Goal: Transaction & Acquisition: Obtain resource

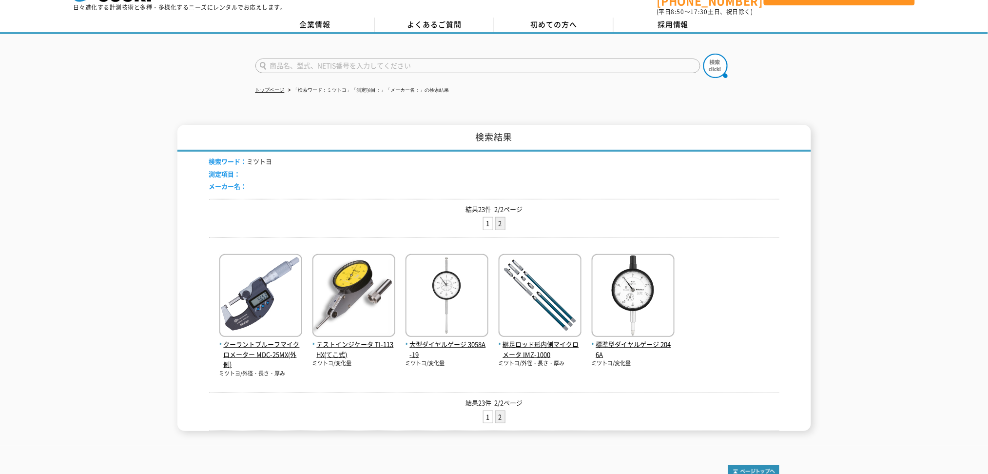
scroll to position [40, 0]
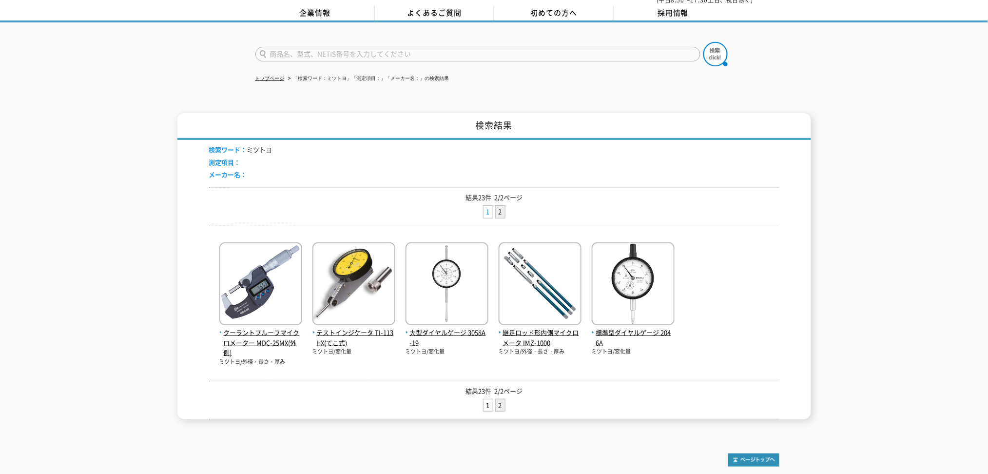
click at [485, 210] on link "1" at bounding box center [487, 212] width 9 height 12
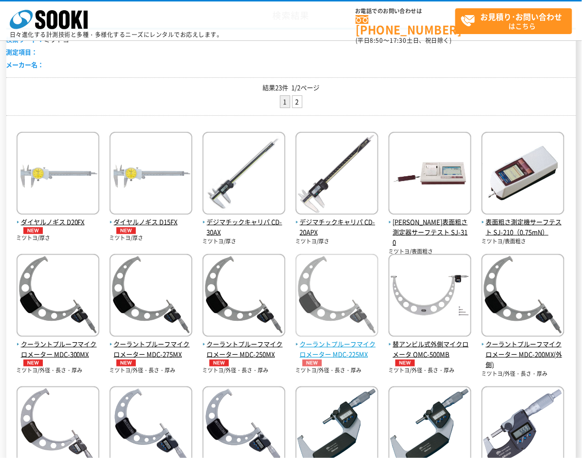
scroll to position [95, 0]
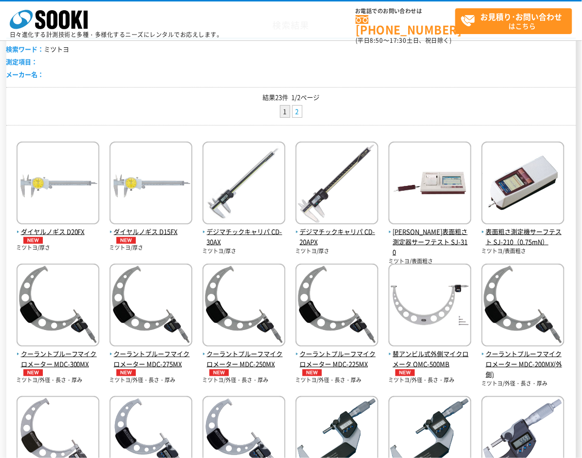
click at [295, 112] on link "2" at bounding box center [297, 112] width 9 height 12
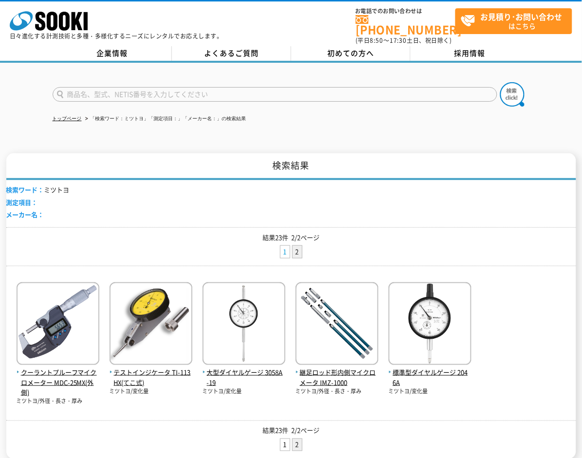
click at [285, 246] on link "1" at bounding box center [285, 252] width 9 height 12
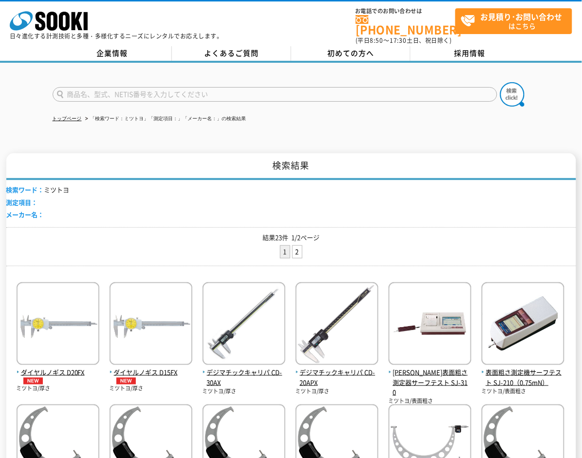
click at [476, 194] on div "検索ワード： ミツトヨ 測定項目： メーカー名：" at bounding box center [291, 203] width 570 height 47
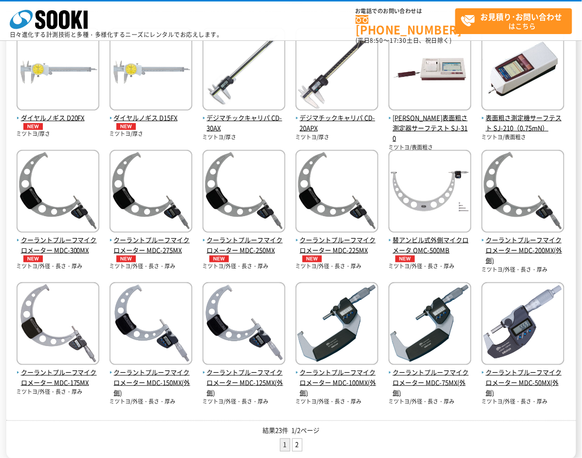
scroll to position [255, 0]
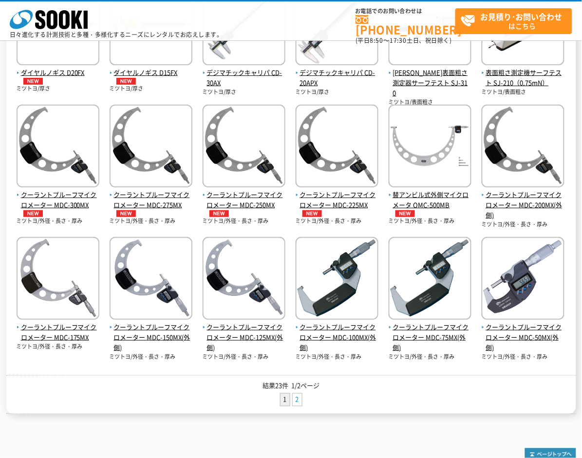
click at [300, 395] on link "2" at bounding box center [297, 400] width 9 height 12
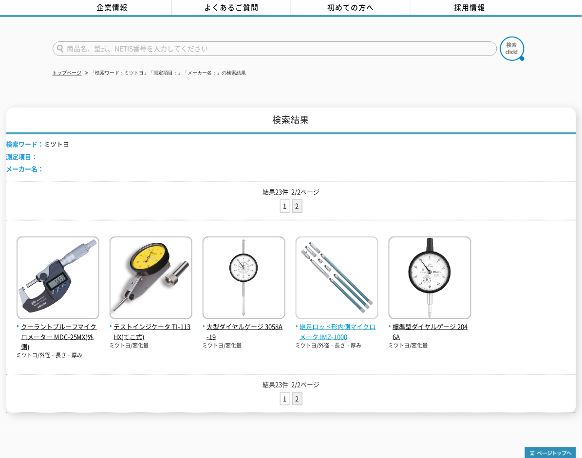
scroll to position [55, 0]
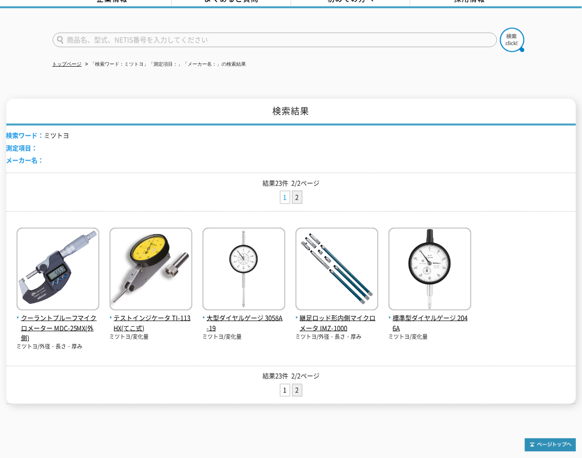
click at [285, 191] on link "1" at bounding box center [285, 197] width 9 height 12
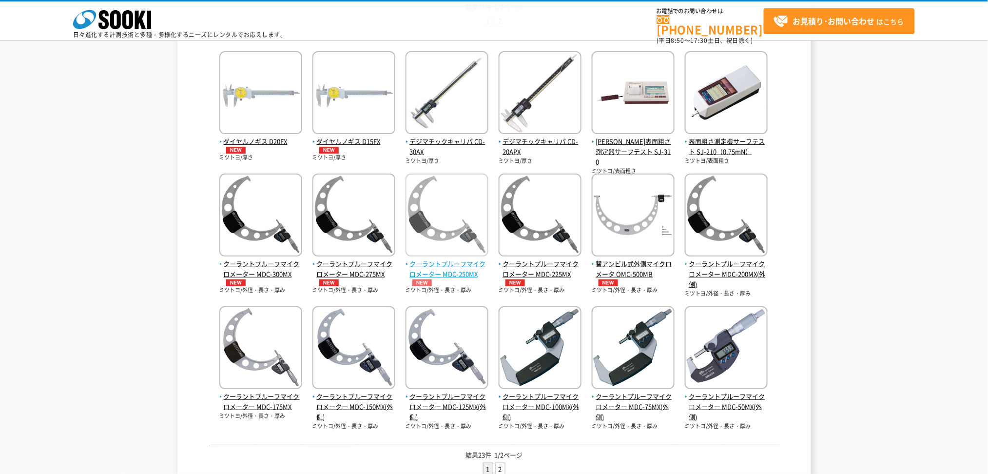
scroll to position [190, 0]
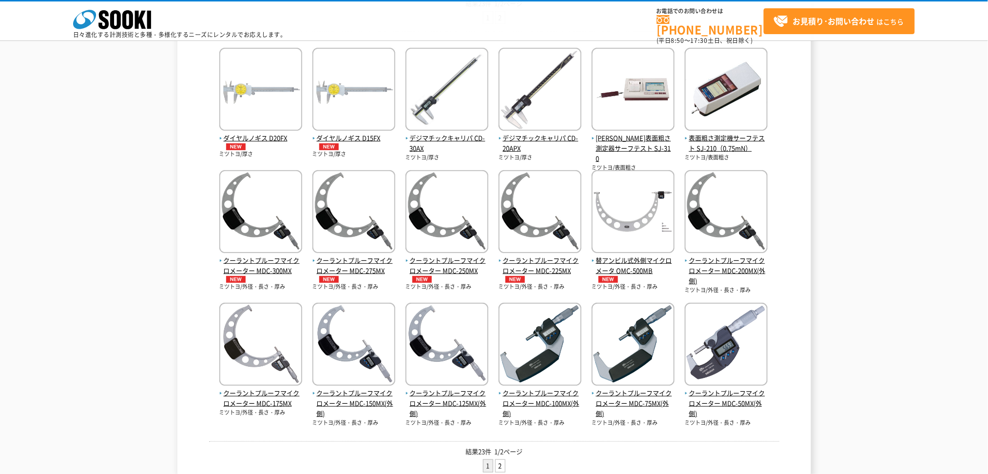
click at [141, 273] on div "検索結果 検索ワード： ミツトヨ 測定項目： メーカー名： 結果23件 1/2ページ 1 2 ダイヤルノギス D20FX ミツトヨ/厚さ 1" at bounding box center [494, 199] width 988 height 561
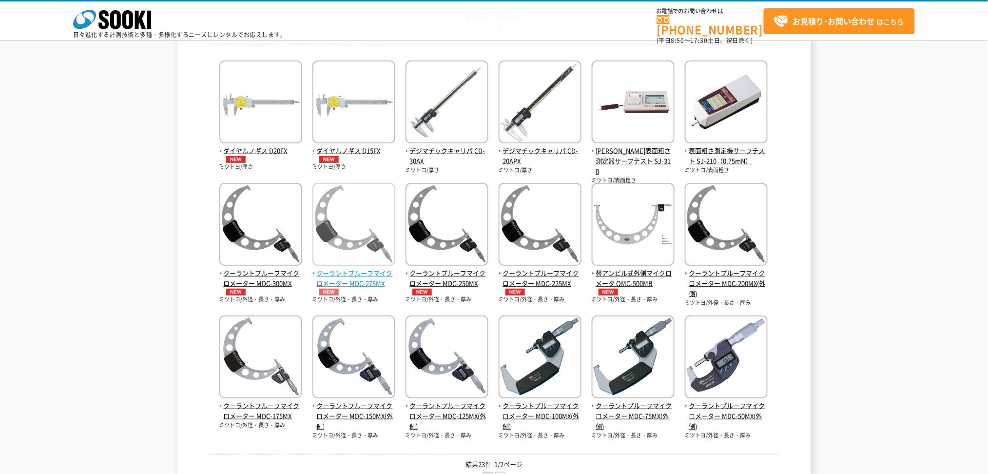
scroll to position [176, 0]
click at [387, 269] on span "クーラントプルーフマイクロメーター MDC-275MX" at bounding box center [353, 281] width 83 height 27
click at [28, 227] on div "検索結果 検索ワード： ミツトヨ 測定項目： メーカー名： 結果23件 1/2ページ 1 2 ダイヤルノギス D20FX ミツトヨ/厚さ 1" at bounding box center [494, 212] width 988 height 561
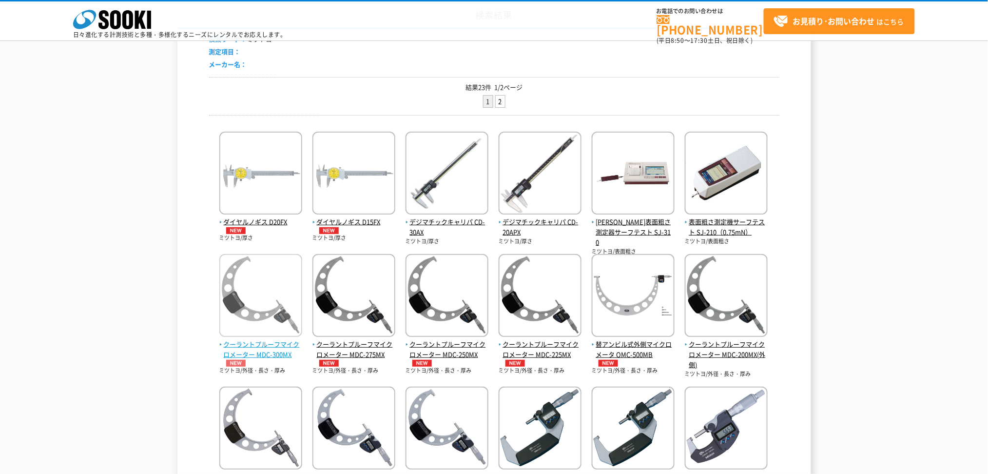
scroll to position [104, 0]
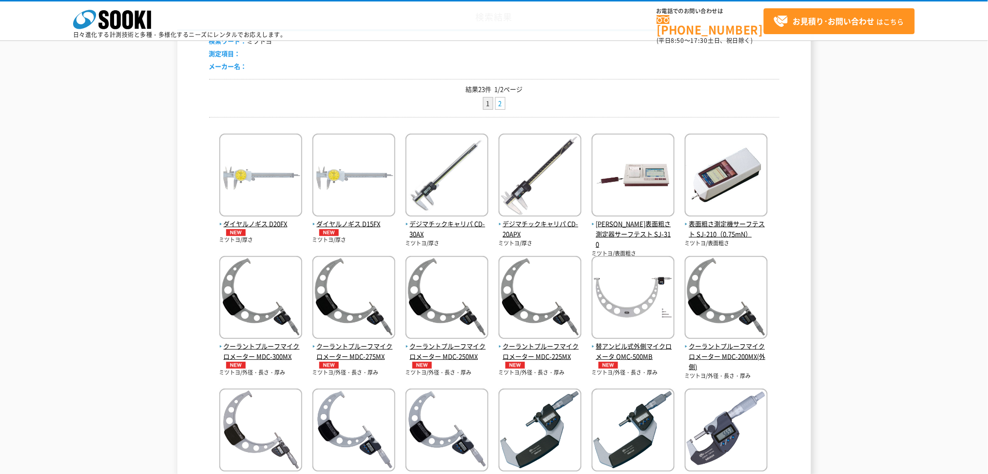
click at [500, 101] on link "2" at bounding box center [500, 103] width 9 height 12
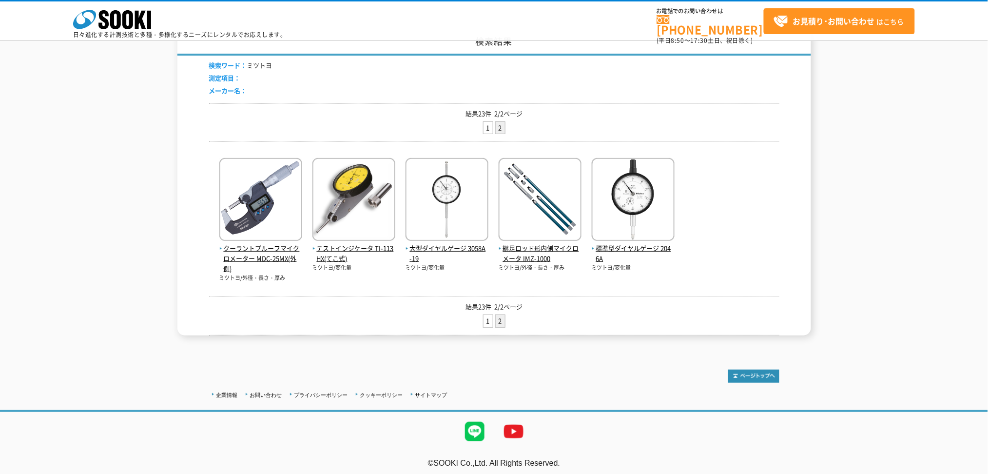
scroll to position [78, 0]
click at [128, 275] on div "検索結果 検索ワード： ミツトヨ 測定項目： メーカー名： 結果23件 2/2ページ 1 2 クーラントプルーフマイクロメーター MDC-25MX(外側) ミ…" at bounding box center [494, 183] width 988 height 306
click at [487, 318] on link "1" at bounding box center [487, 322] width 9 height 12
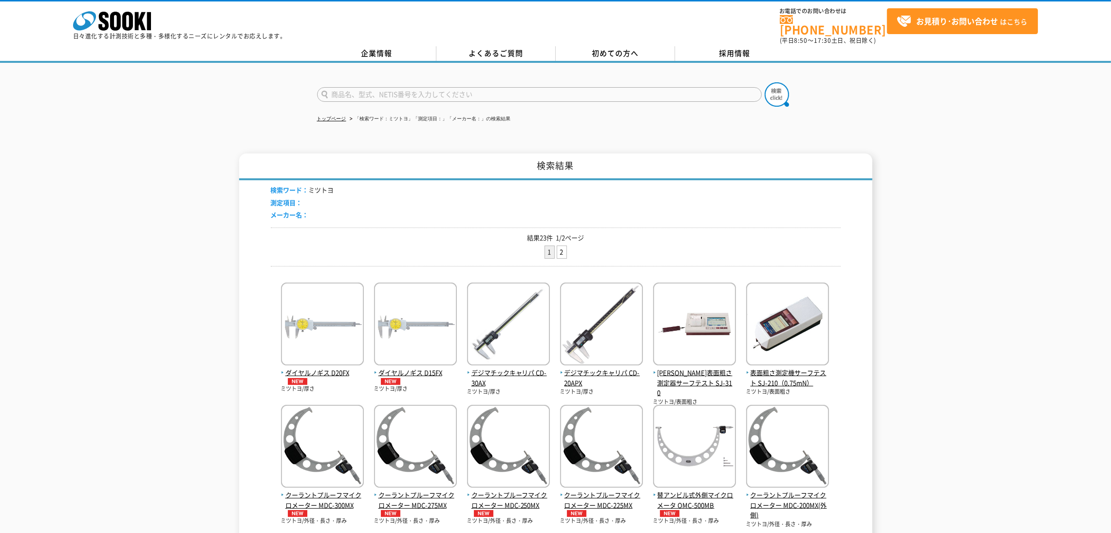
drag, startPoint x: 997, startPoint y: 12, endPoint x: 74, endPoint y: 280, distance: 960.9
click at [74, 280] on div "検索結果 検索ワード： ミツトヨ 測定項目： メーカー名： 結果23件 1/2ページ 1 2 ダイヤルノギス D20FX ミツトヨ/厚さ 1" at bounding box center [555, 433] width 1111 height 561
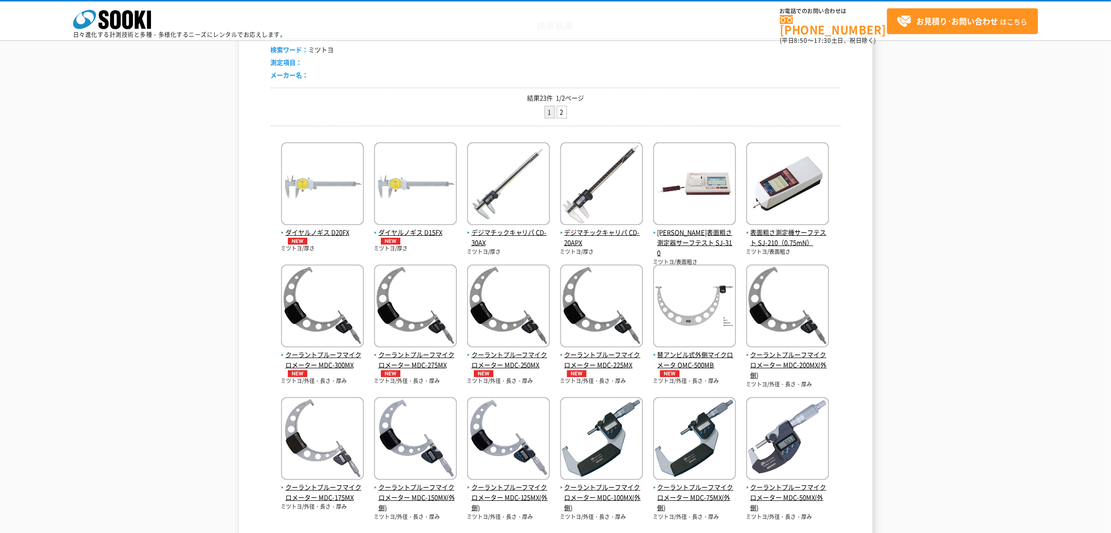
scroll to position [90, 0]
